Goal: Information Seeking & Learning: Learn about a topic

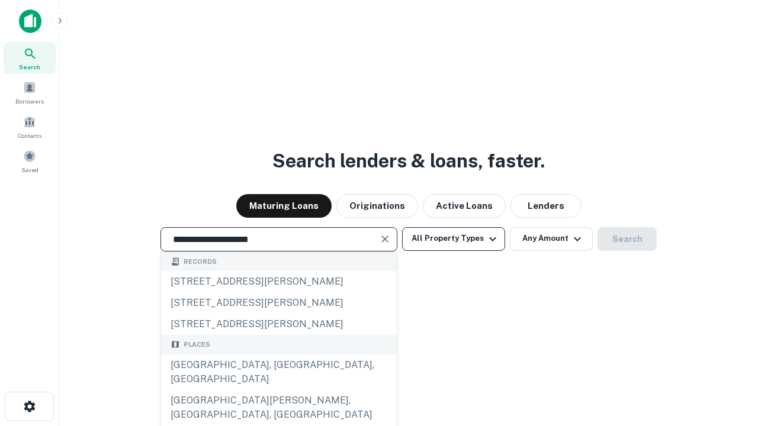
click at [278, 390] on div "[GEOGRAPHIC_DATA], [GEOGRAPHIC_DATA], [GEOGRAPHIC_DATA]" at bounding box center [279, 373] width 236 height 36
click at [453, 239] on button "All Property Types" at bounding box center [453, 239] width 103 height 24
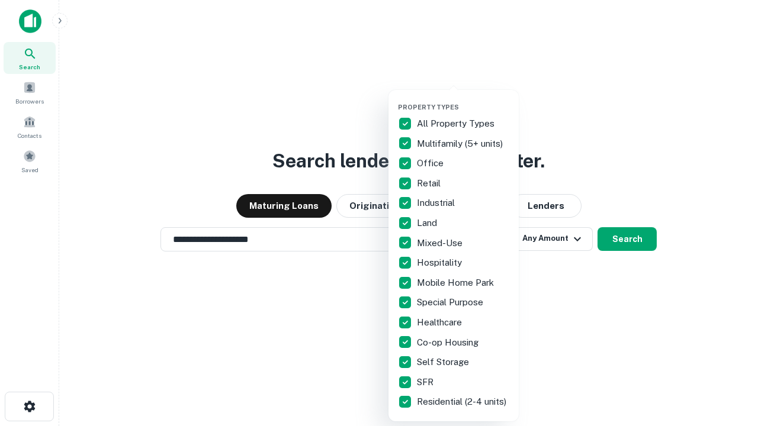
type input "**********"
click at [463, 99] on button "button" at bounding box center [463, 99] width 130 height 1
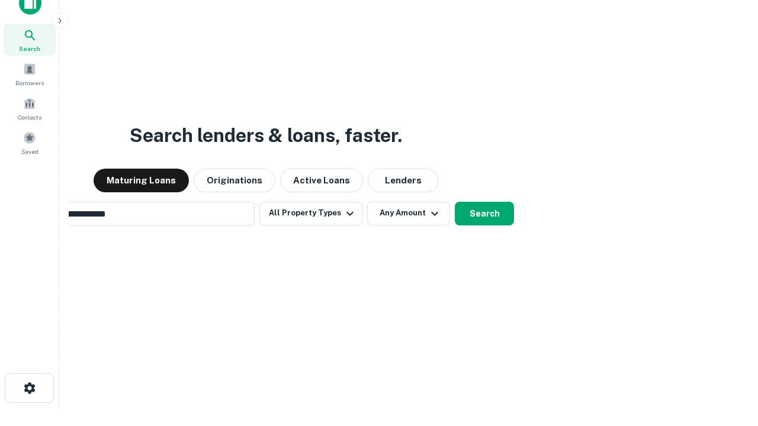
scroll to position [19, 0]
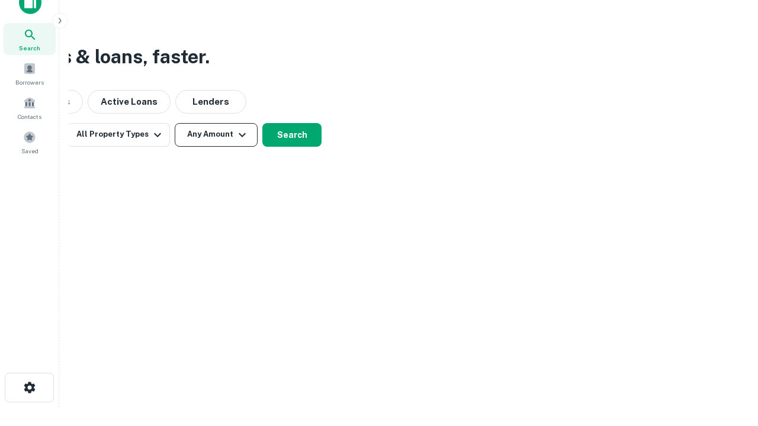
click at [216, 134] on button "Any Amount" at bounding box center [216, 135] width 83 height 24
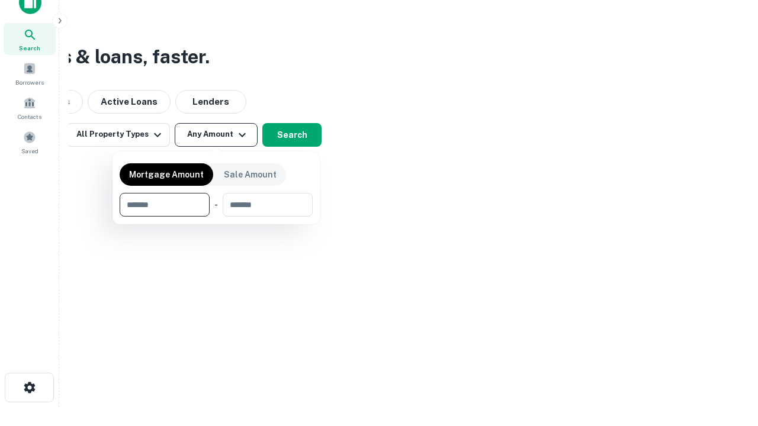
type input "*******"
click at [216, 217] on button "button" at bounding box center [216, 217] width 193 height 1
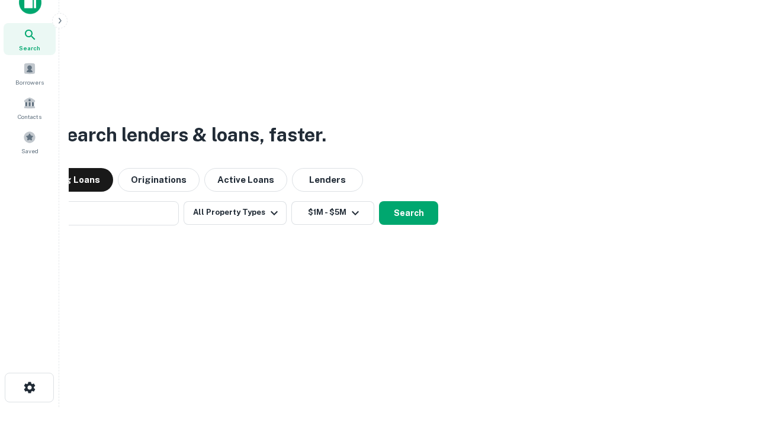
scroll to position [18, 0]
click at [379, 202] on button "Search" at bounding box center [408, 214] width 59 height 24
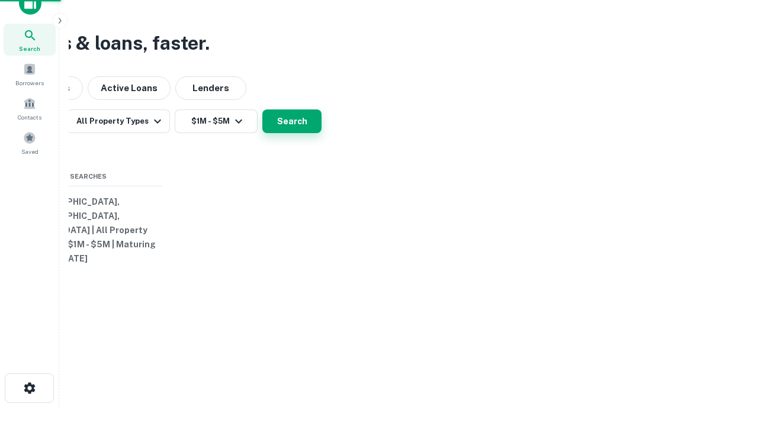
scroll to position [19, 0]
